Goal: Navigation & Orientation: Find specific page/section

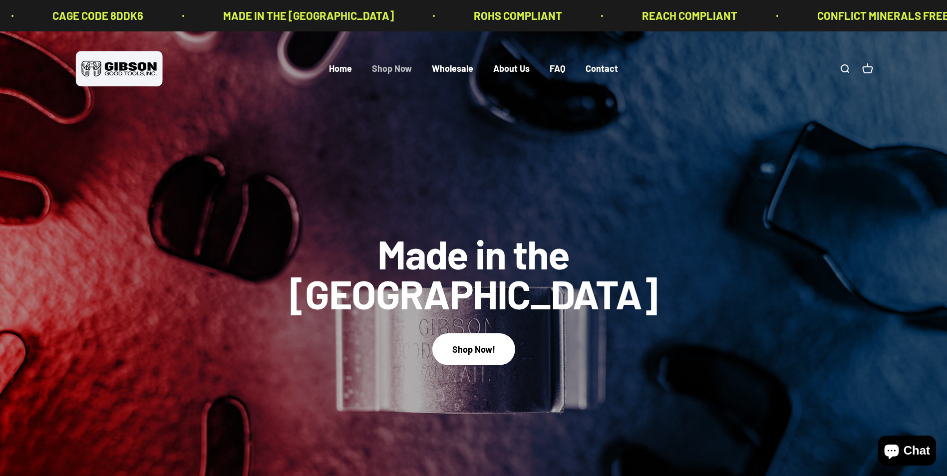
click at [399, 70] on link "Shop Now" at bounding box center [392, 68] width 40 height 11
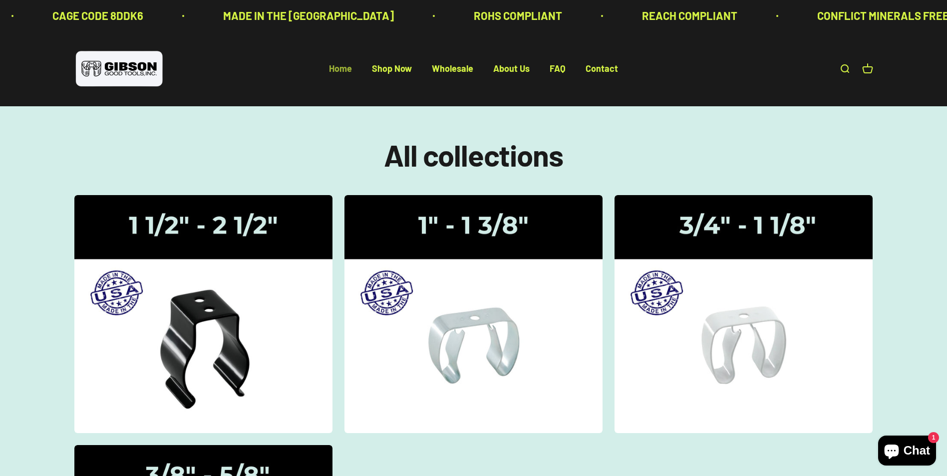
click at [336, 64] on link "Home" at bounding box center [340, 68] width 23 height 11
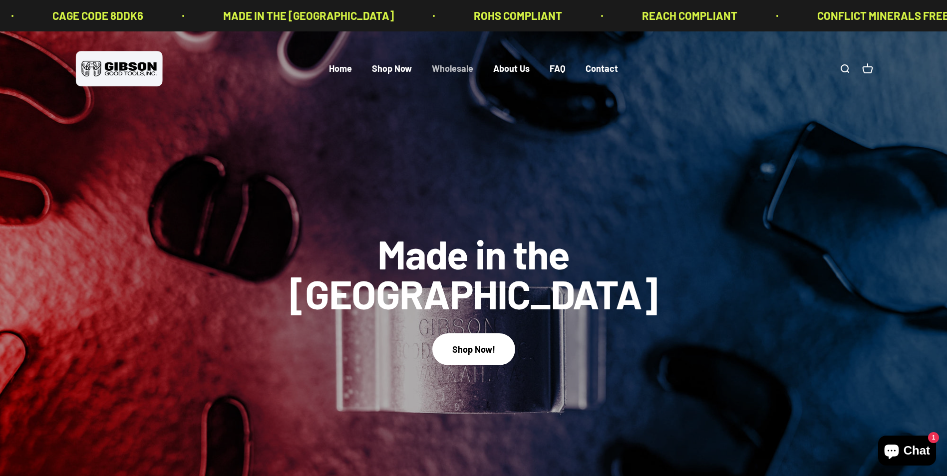
click at [458, 70] on link "Wholesale" at bounding box center [452, 68] width 41 height 11
